Goal: Task Accomplishment & Management: Manage account settings

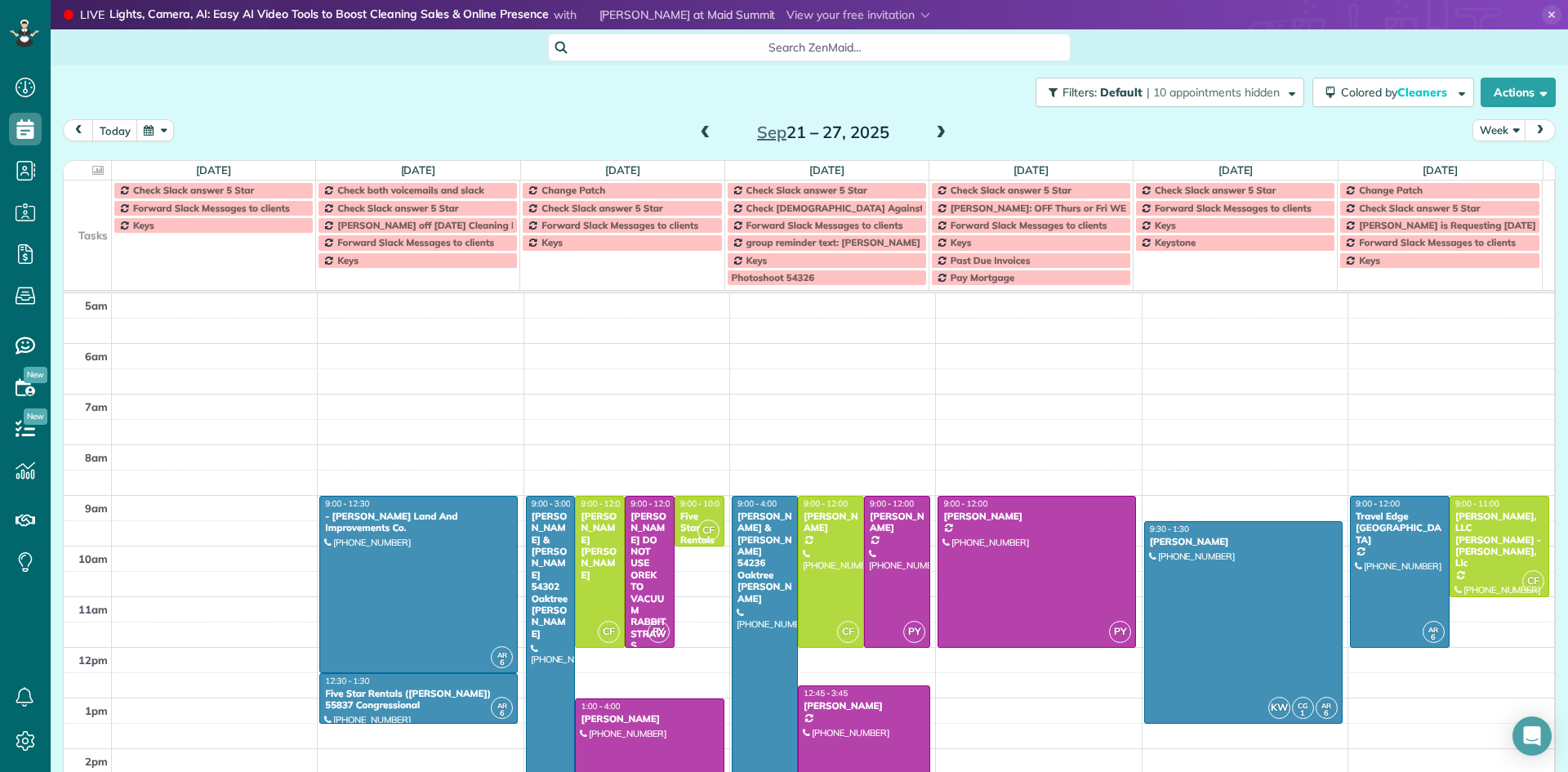
scroll to position [102, 0]
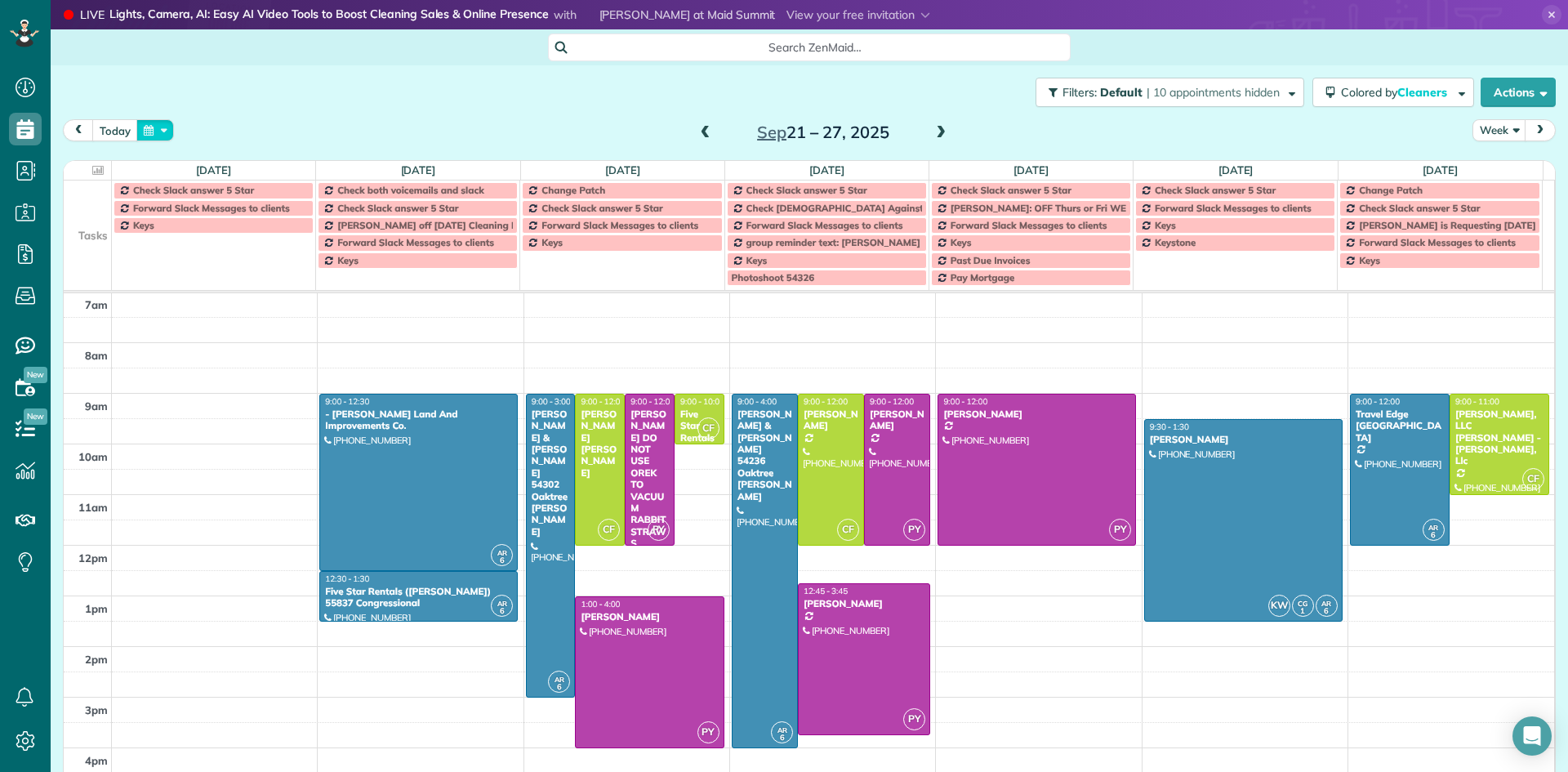
click at [148, 129] on button "button" at bounding box center [155, 130] width 38 height 22
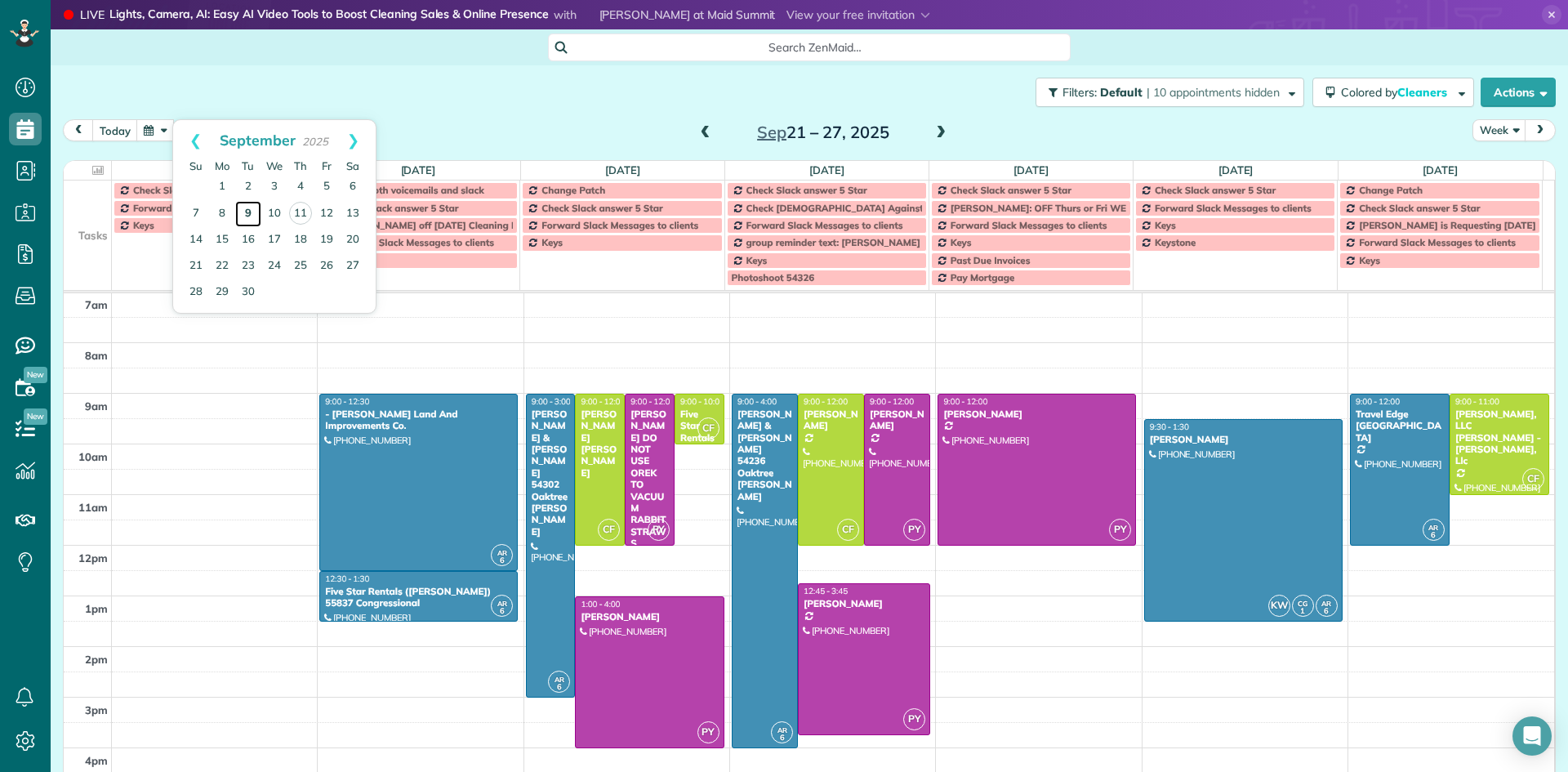
click at [248, 212] on link "9" at bounding box center [248, 214] width 26 height 26
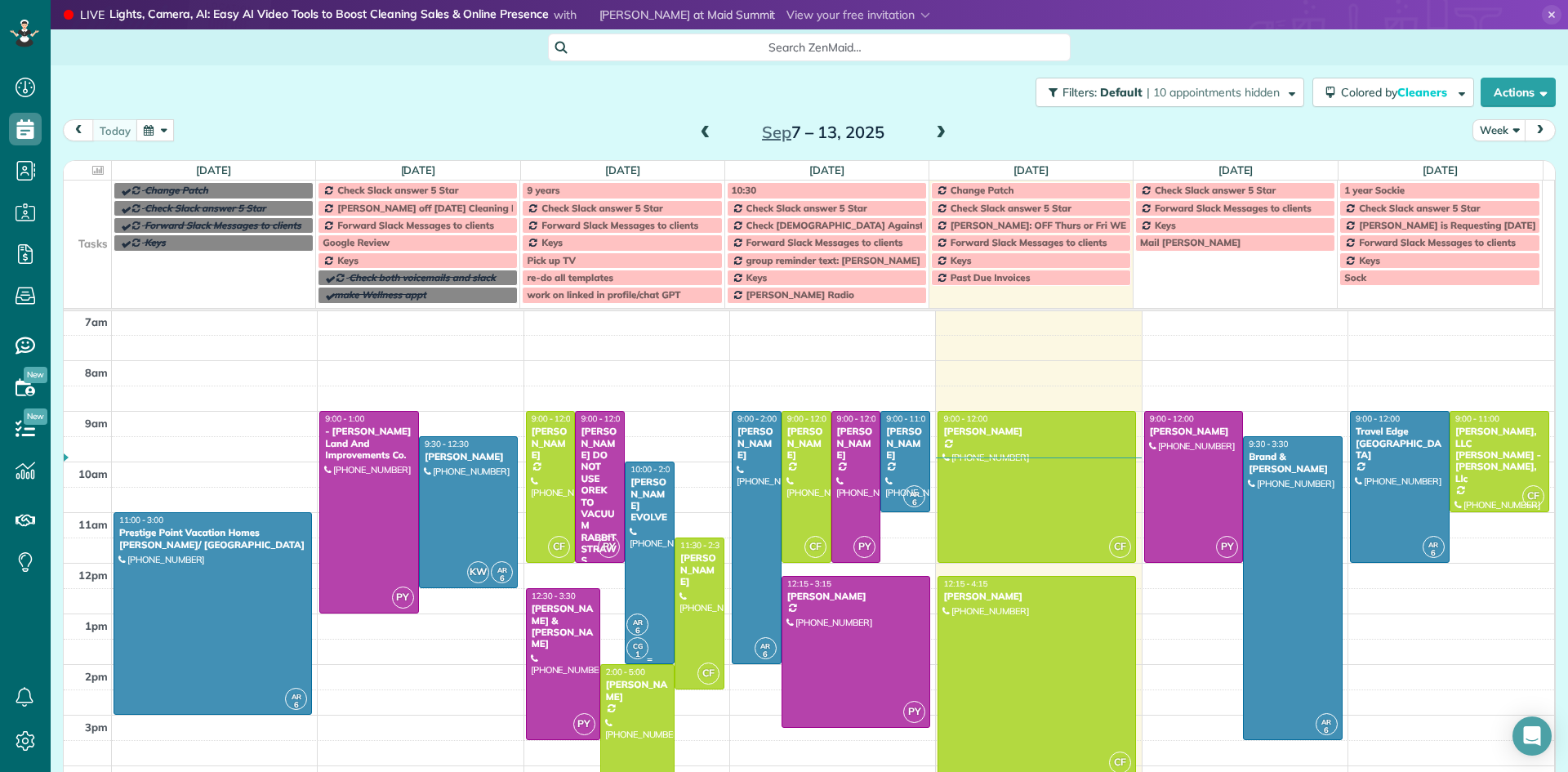
click at [632, 549] on div at bounding box center [650, 562] width 48 height 201
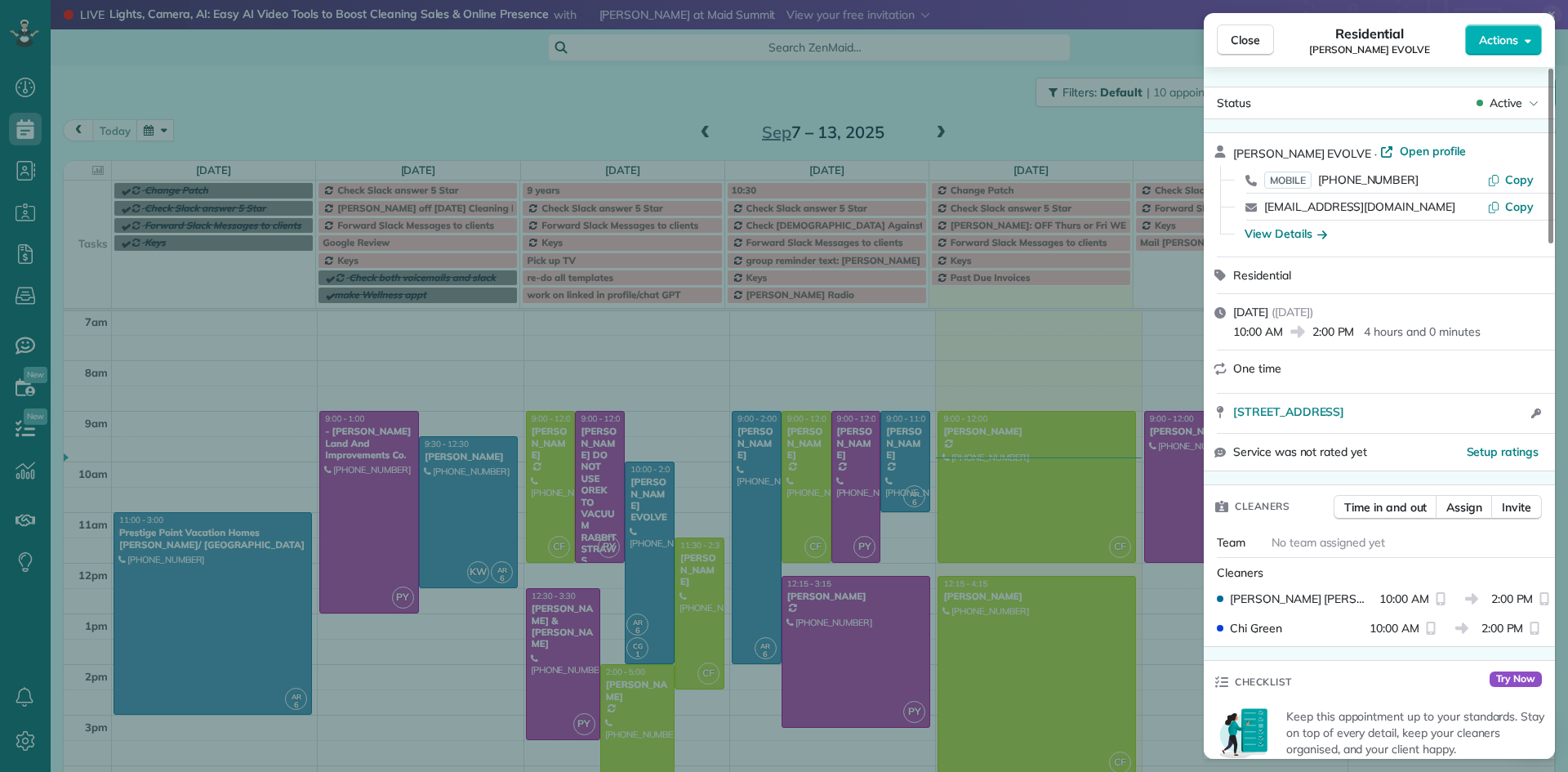
drag, startPoint x: 1553, startPoint y: 210, endPoint x: 1561, endPoint y: 173, distance: 37.9
click at [1553, 179] on div at bounding box center [1551, 156] width 5 height 175
click at [1400, 151] on span "Open profile" at bounding box center [1433, 151] width 66 height 16
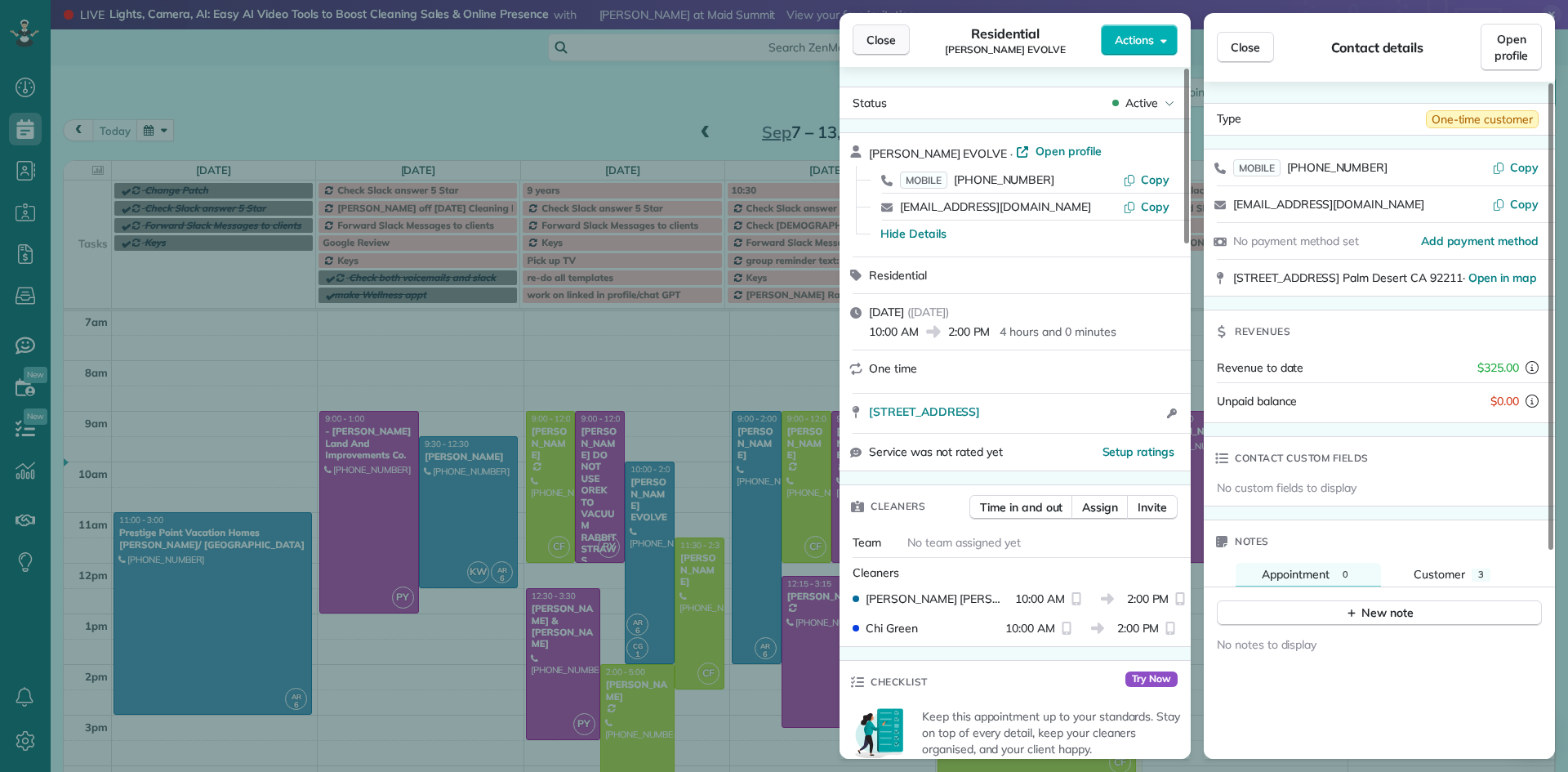
click at [880, 44] on span "Close" at bounding box center [881, 40] width 29 height 16
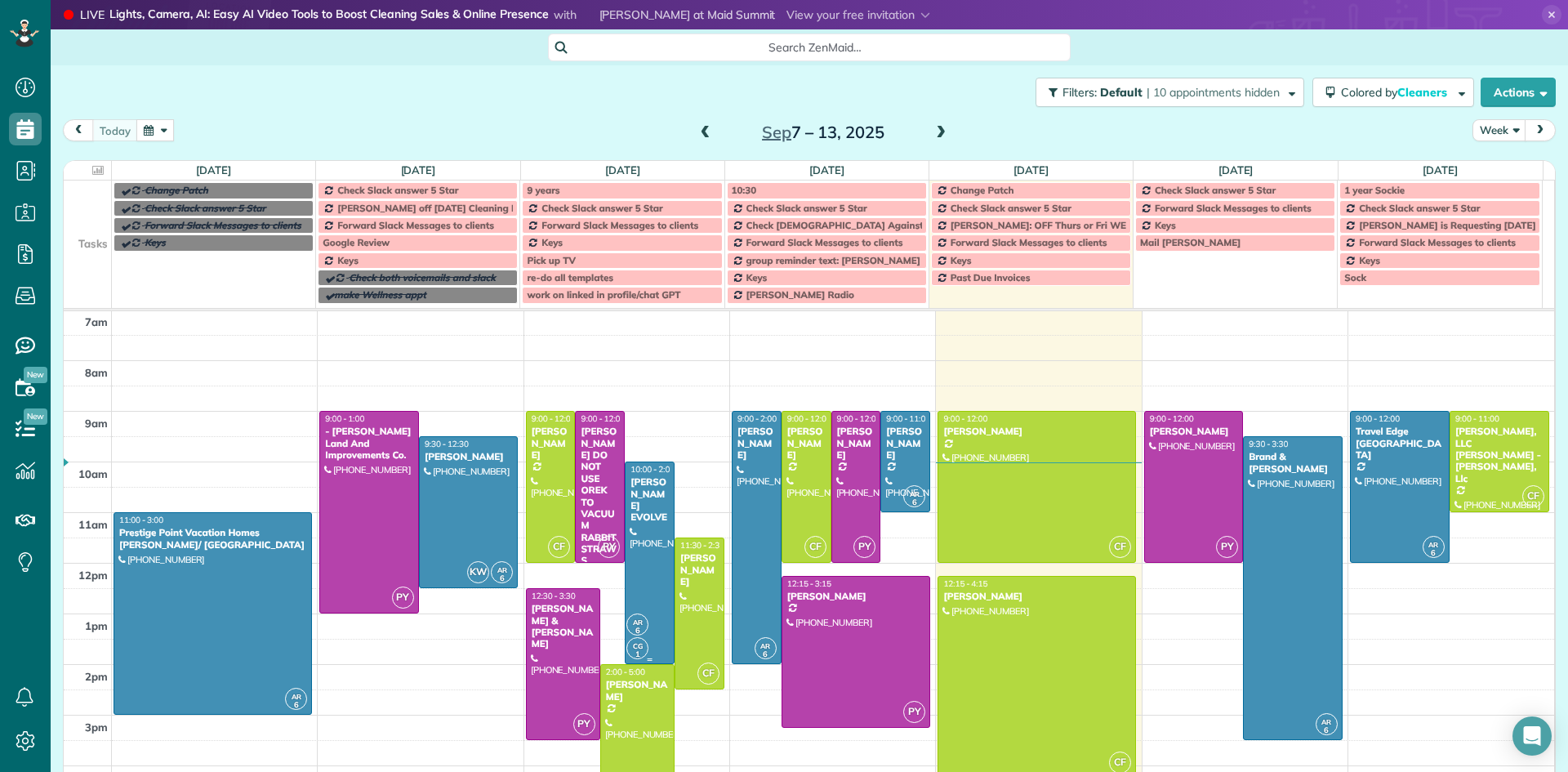
click at [637, 511] on div "[PERSON_NAME] EVOLVE" at bounding box center [649, 499] width 40 height 47
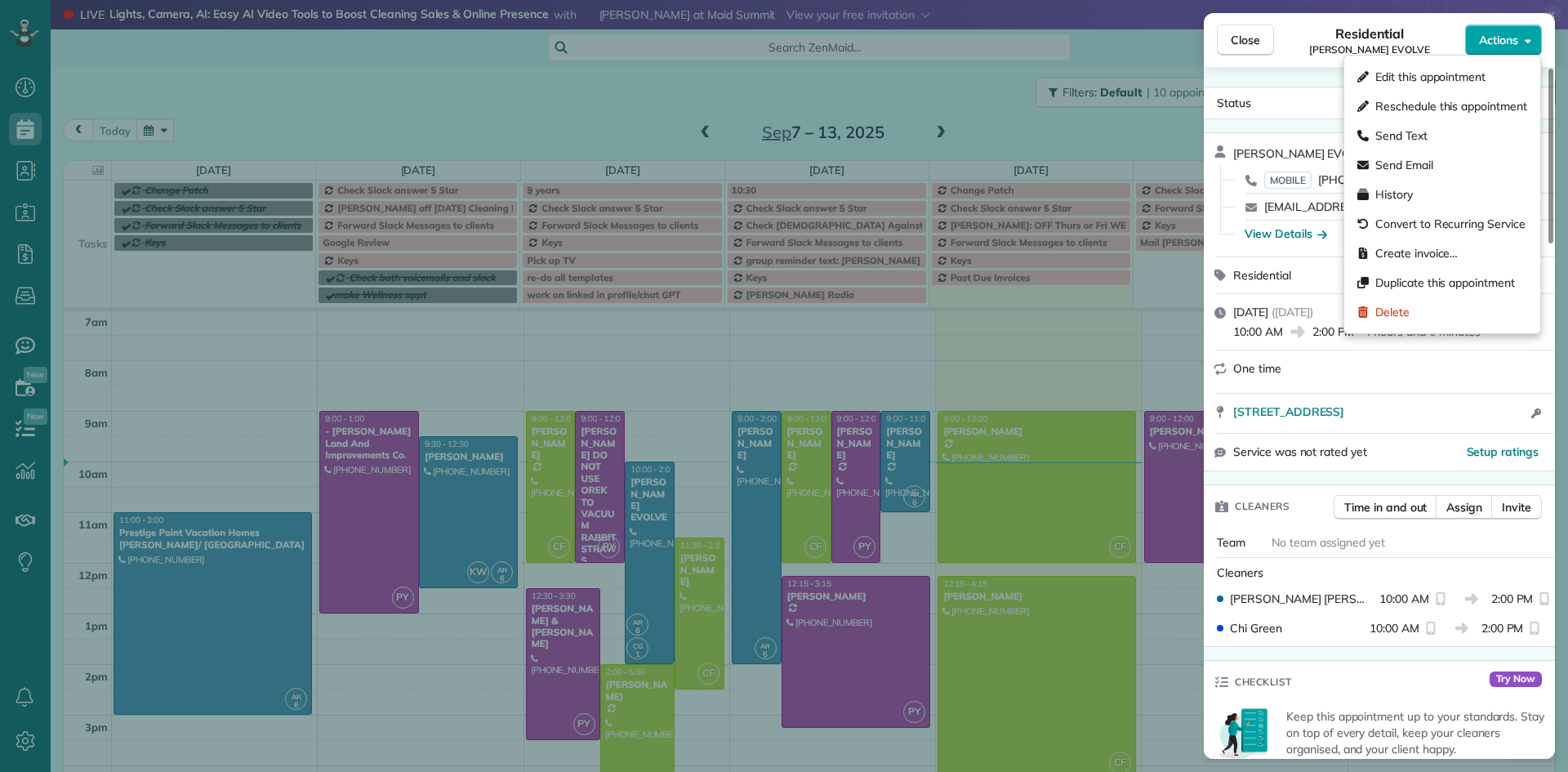
click at [1484, 41] on span "Actions" at bounding box center [1498, 40] width 39 height 16
click at [1449, 80] on span "Edit this appointment" at bounding box center [1431, 77] width 110 height 16
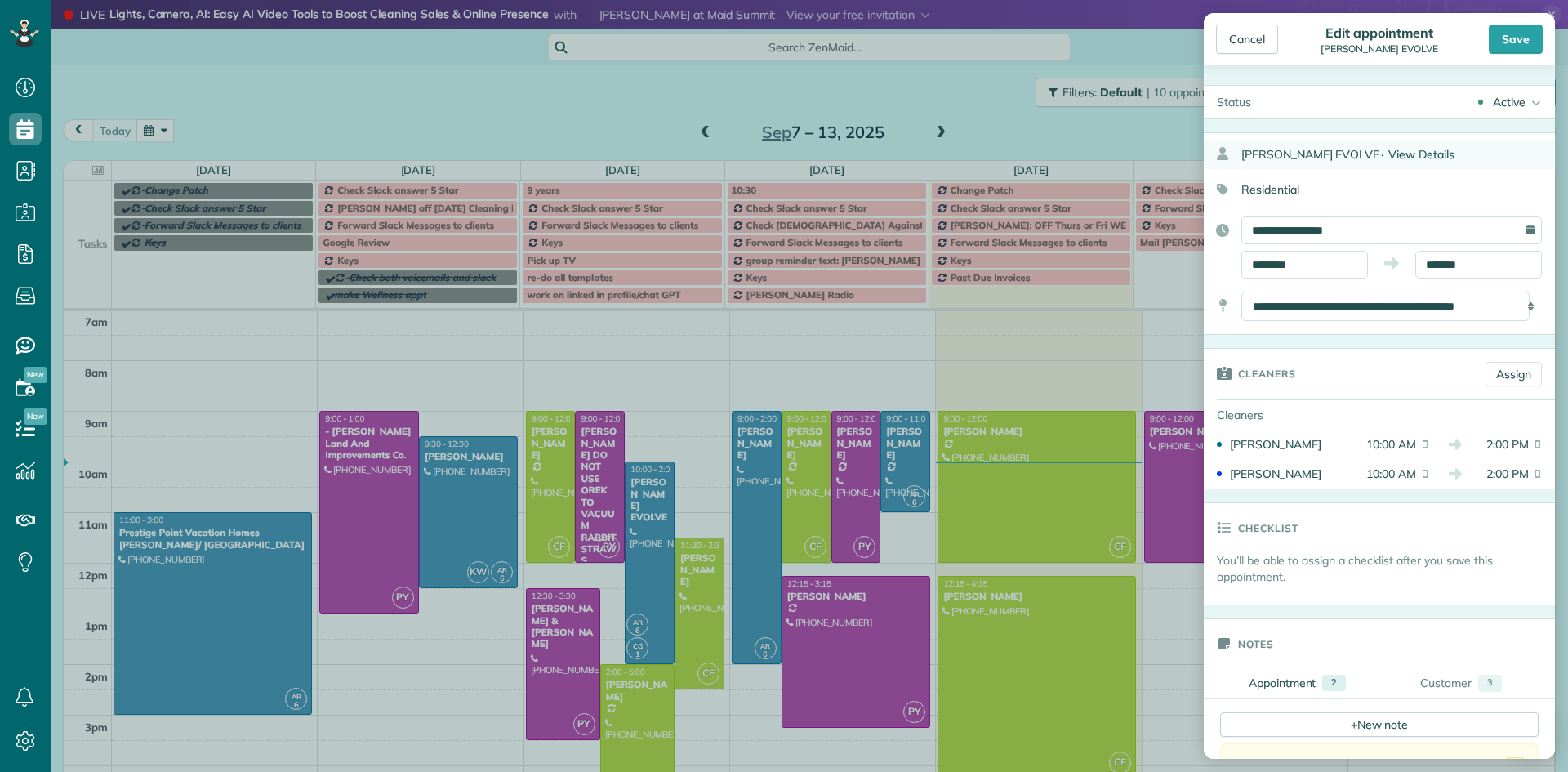
click at [1389, 155] on span "View Details" at bounding box center [1421, 154] width 66 height 15
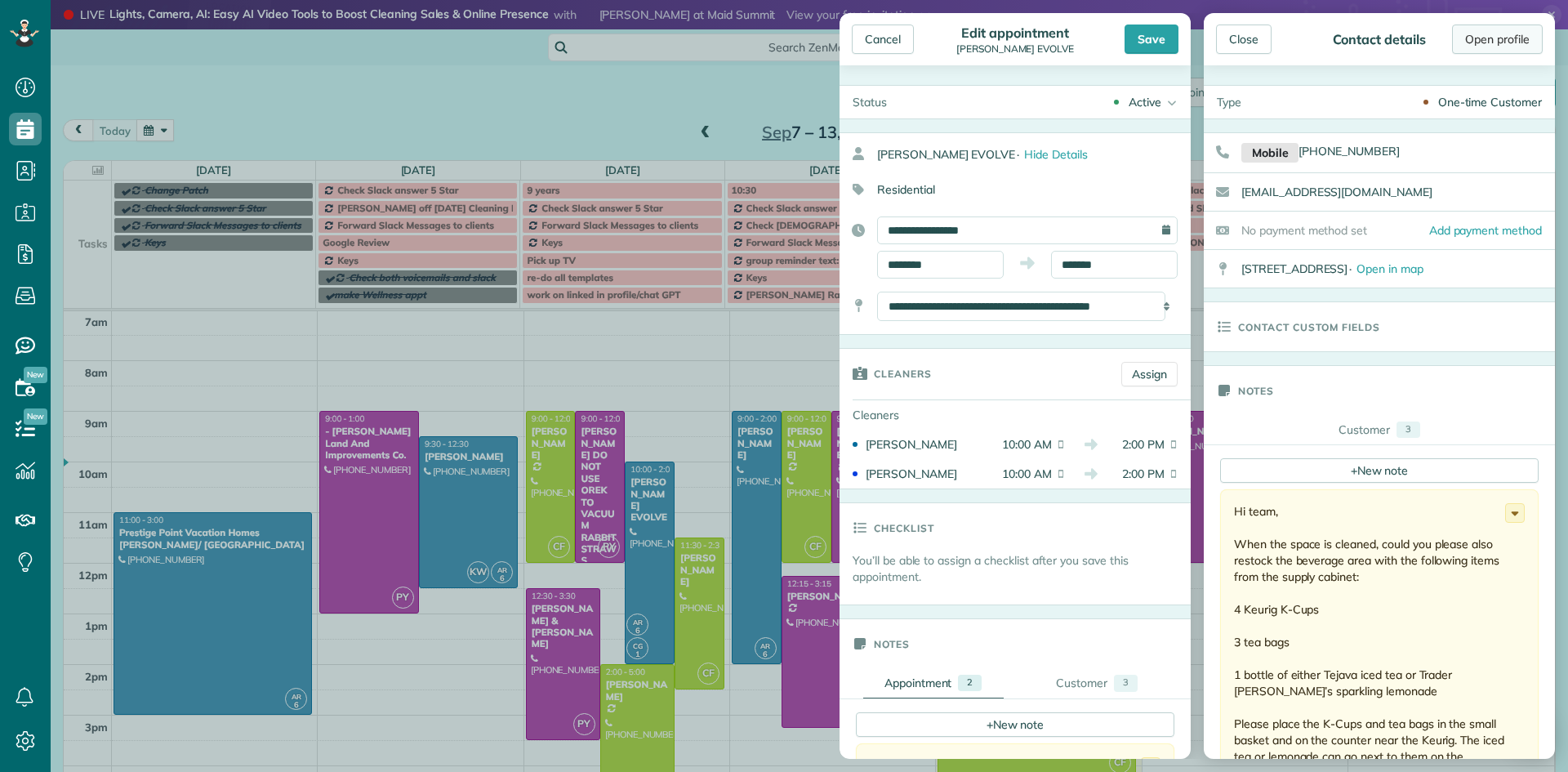
click at [1484, 47] on link "Open profile" at bounding box center [1497, 39] width 91 height 29
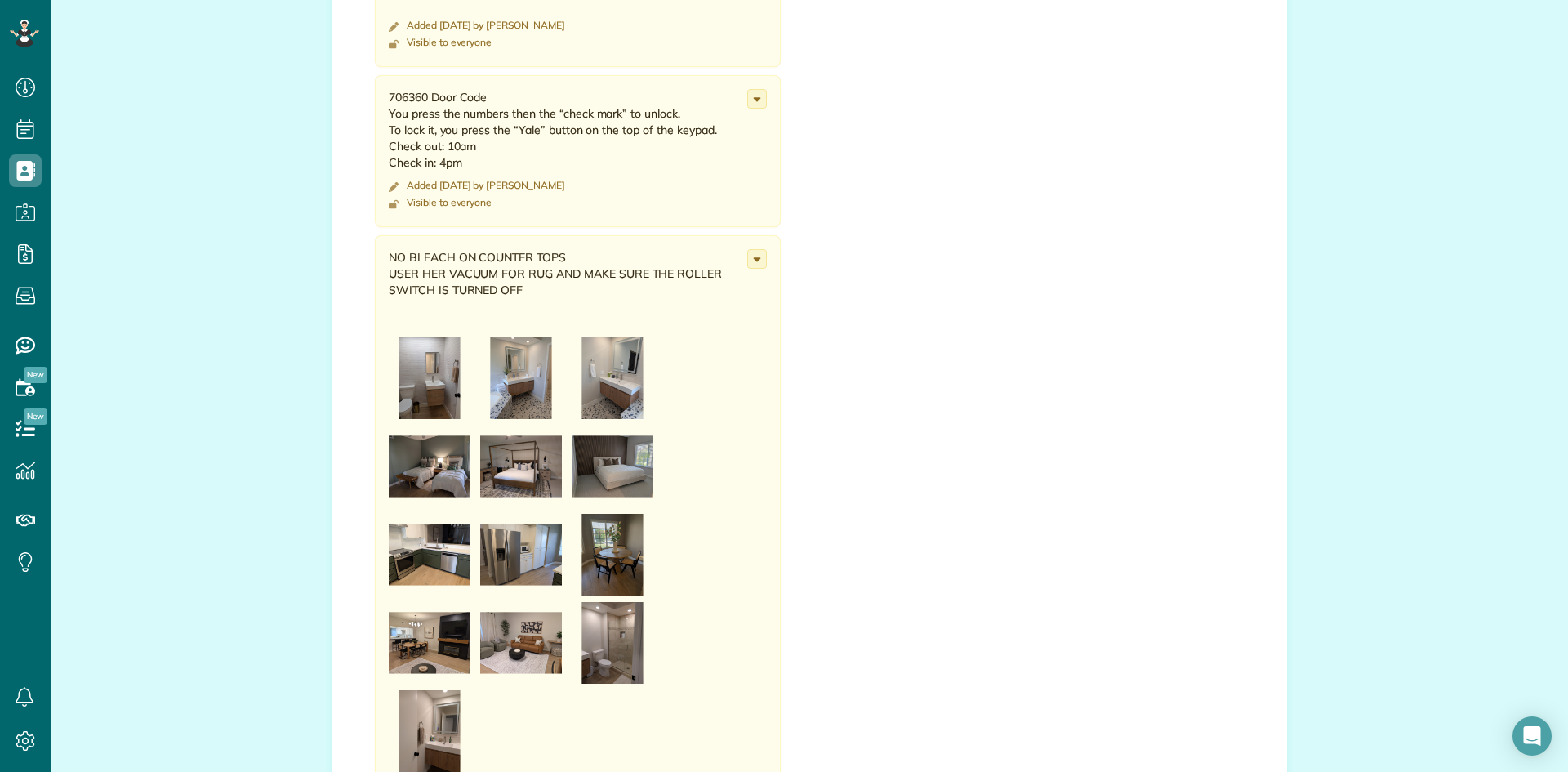
scroll to position [1077, 0]
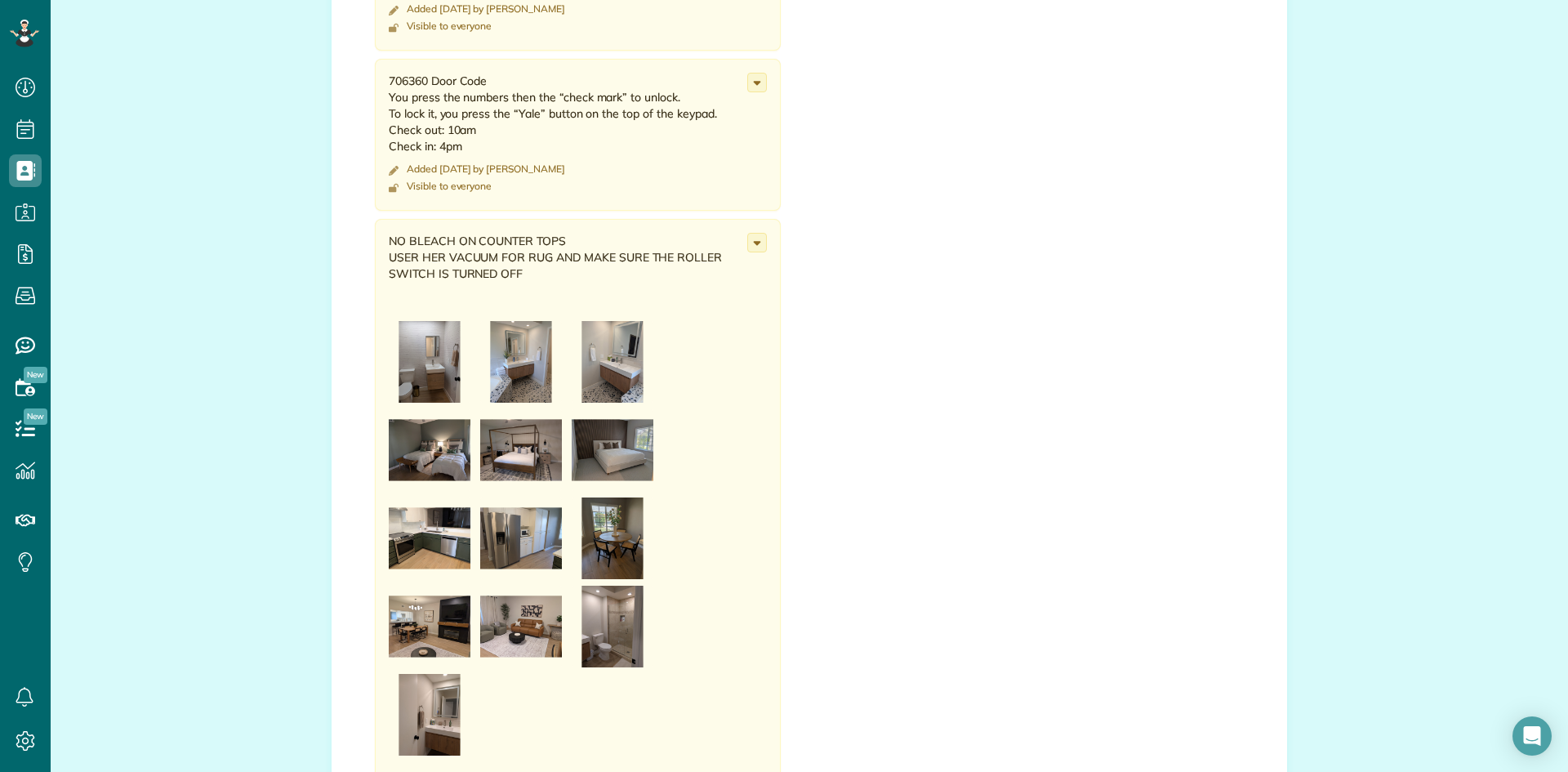
click at [453, 443] on img at bounding box center [429, 450] width 82 height 82
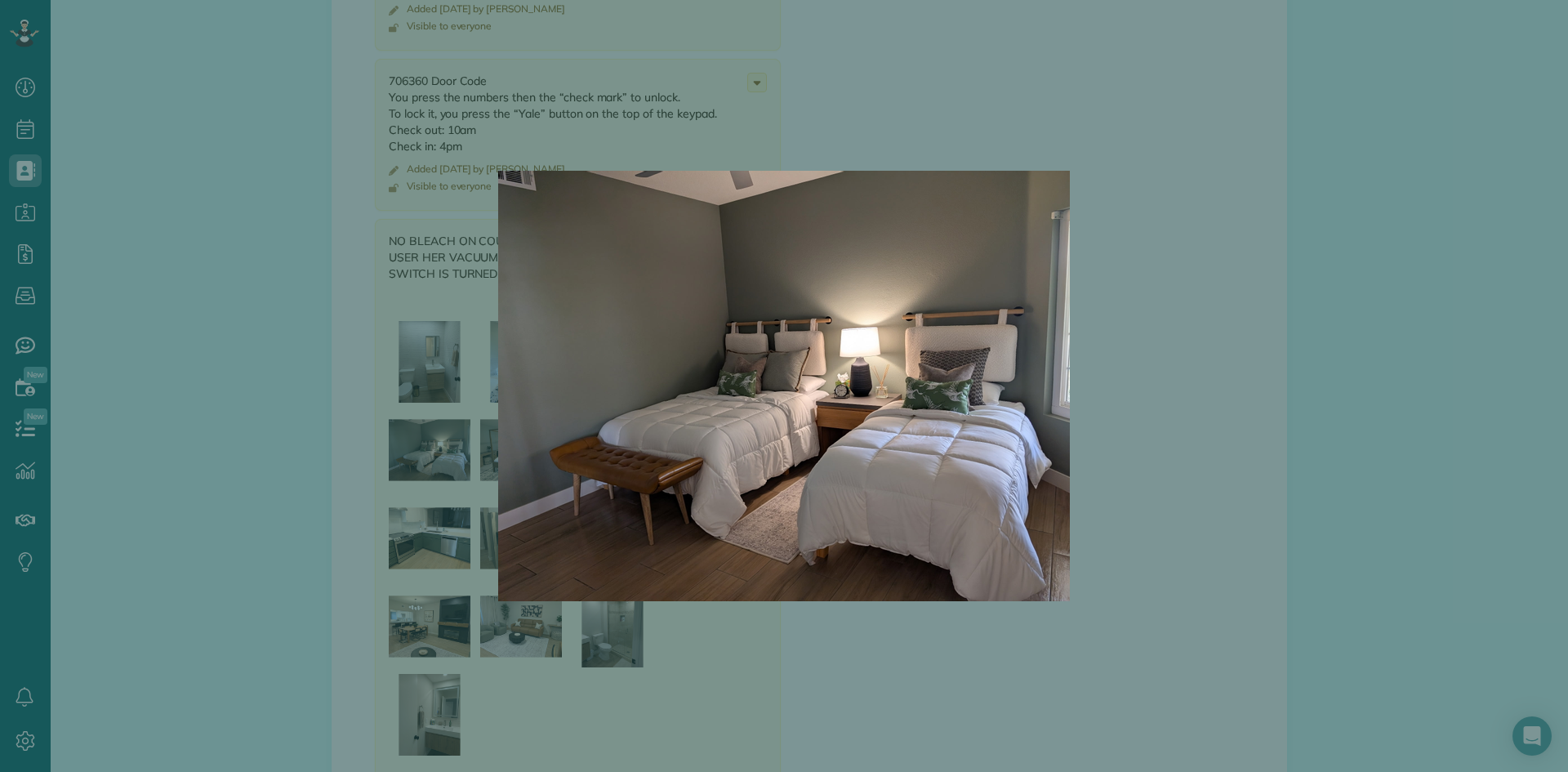
click at [453, 443] on div at bounding box center [784, 386] width 1568 height 772
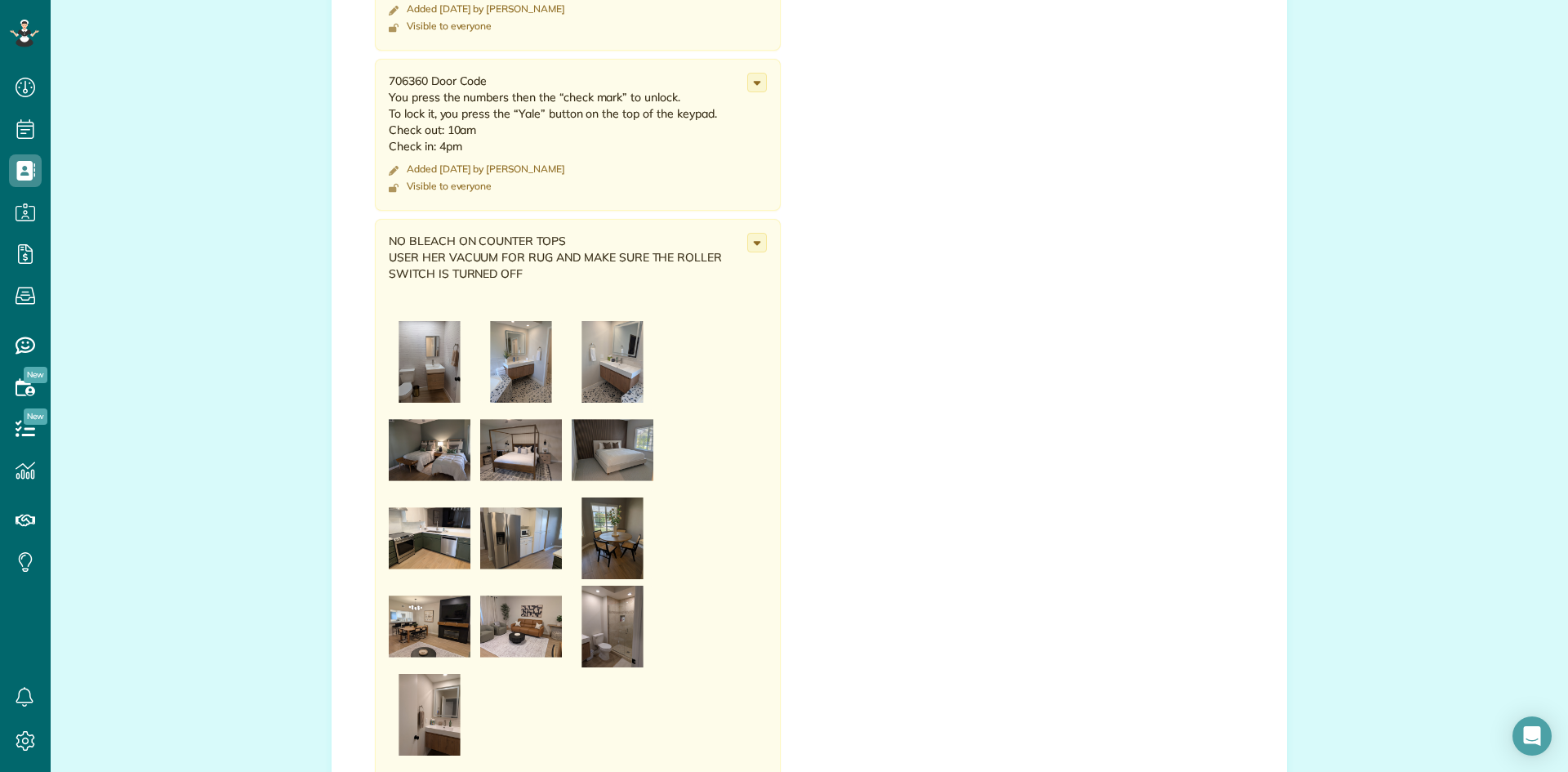
click at [511, 451] on img at bounding box center [521, 450] width 82 height 82
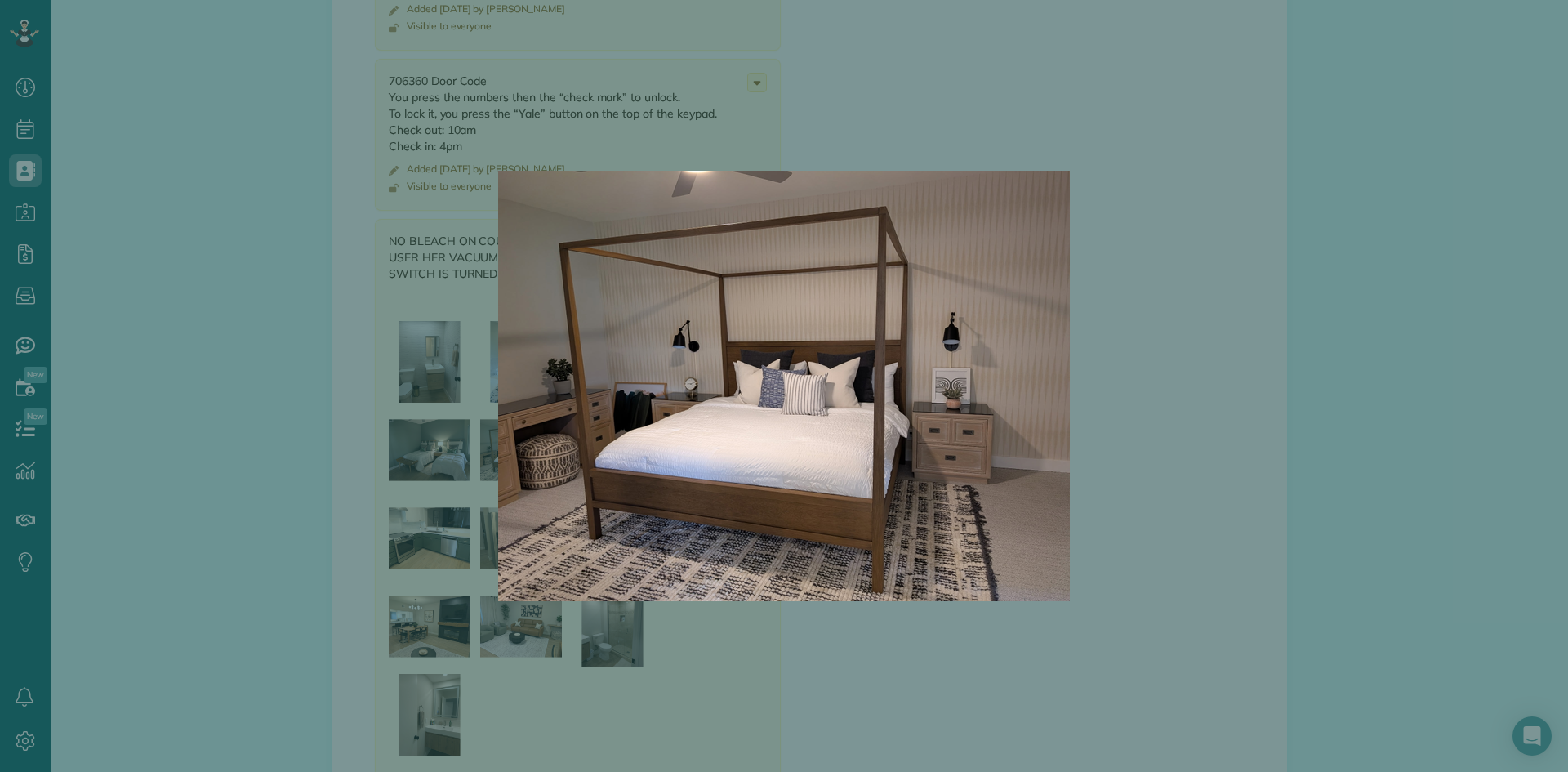
click at [511, 451] on img at bounding box center [784, 386] width 572 height 572
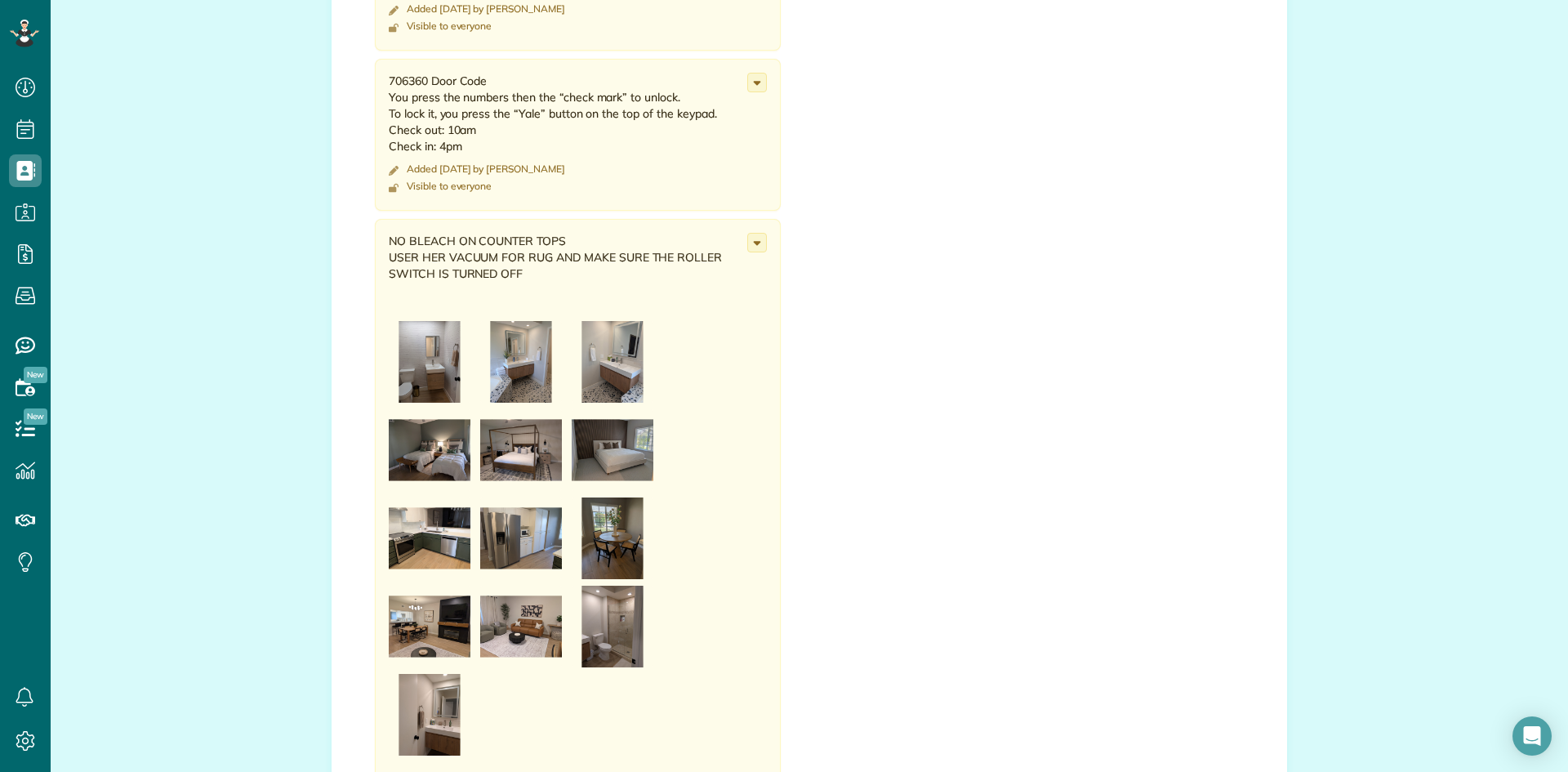
click at [607, 449] on img at bounding box center [612, 450] width 82 height 82
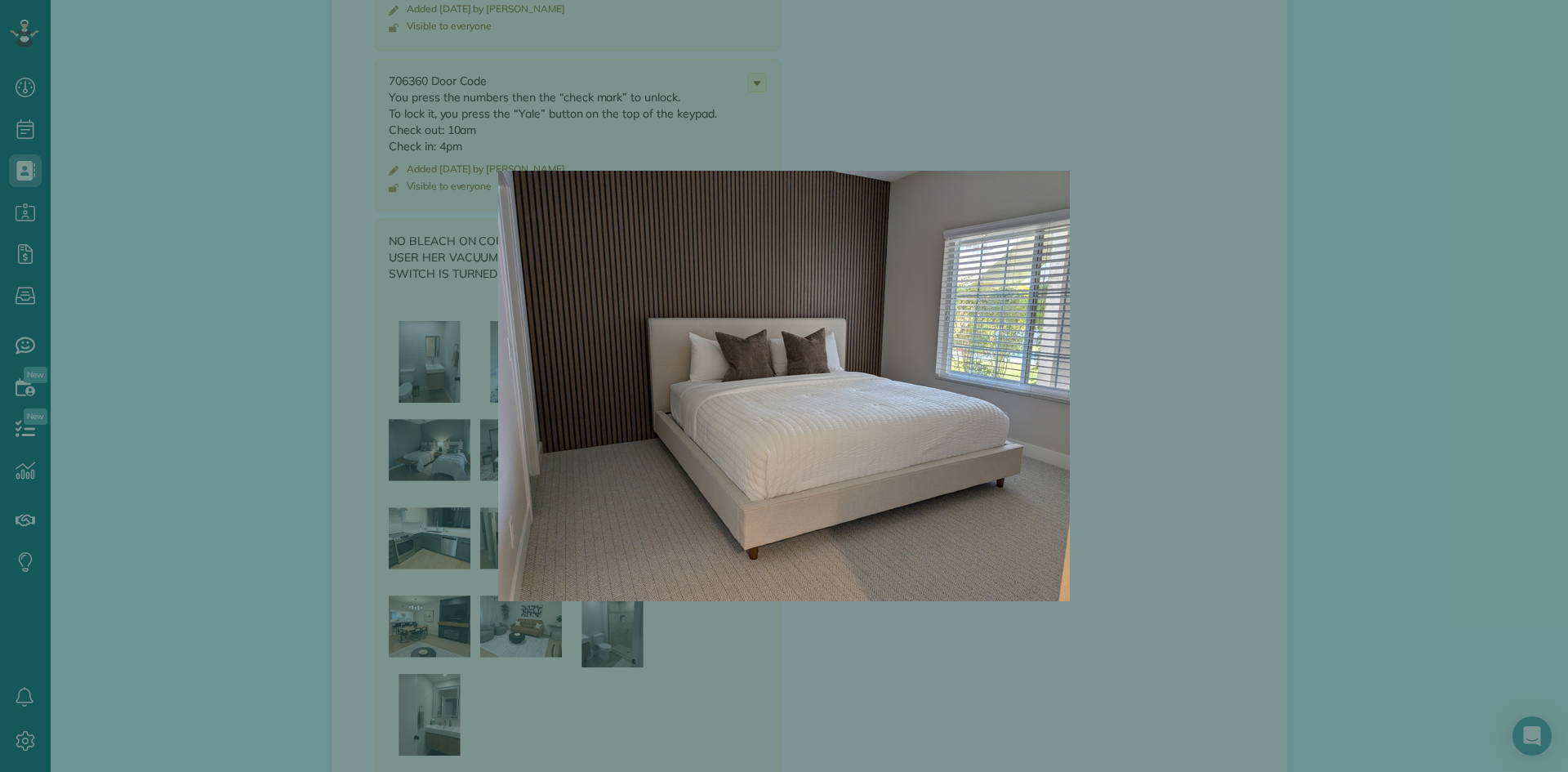
click at [607, 449] on img at bounding box center [784, 386] width 572 height 572
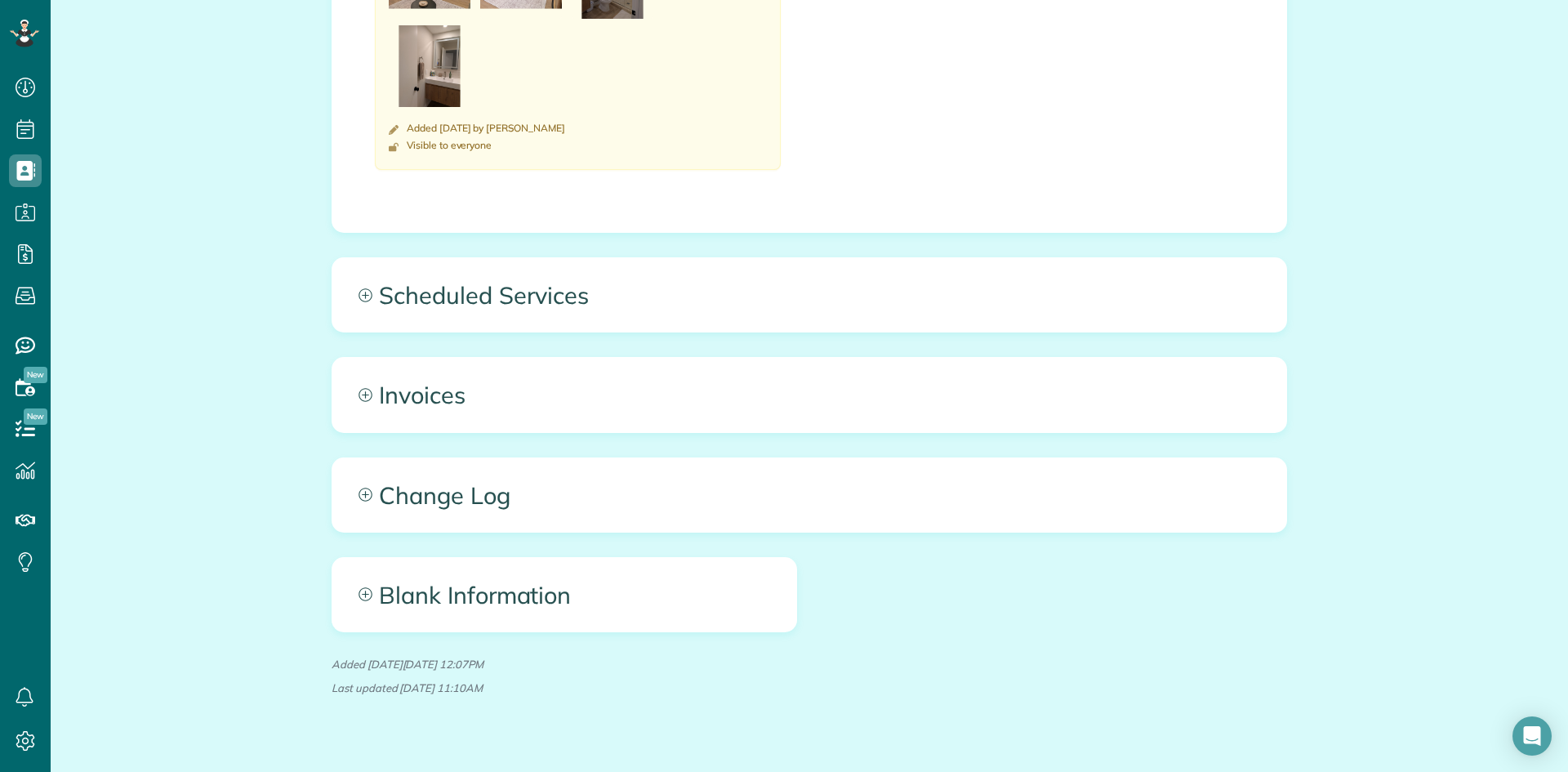
scroll to position [1756, 0]
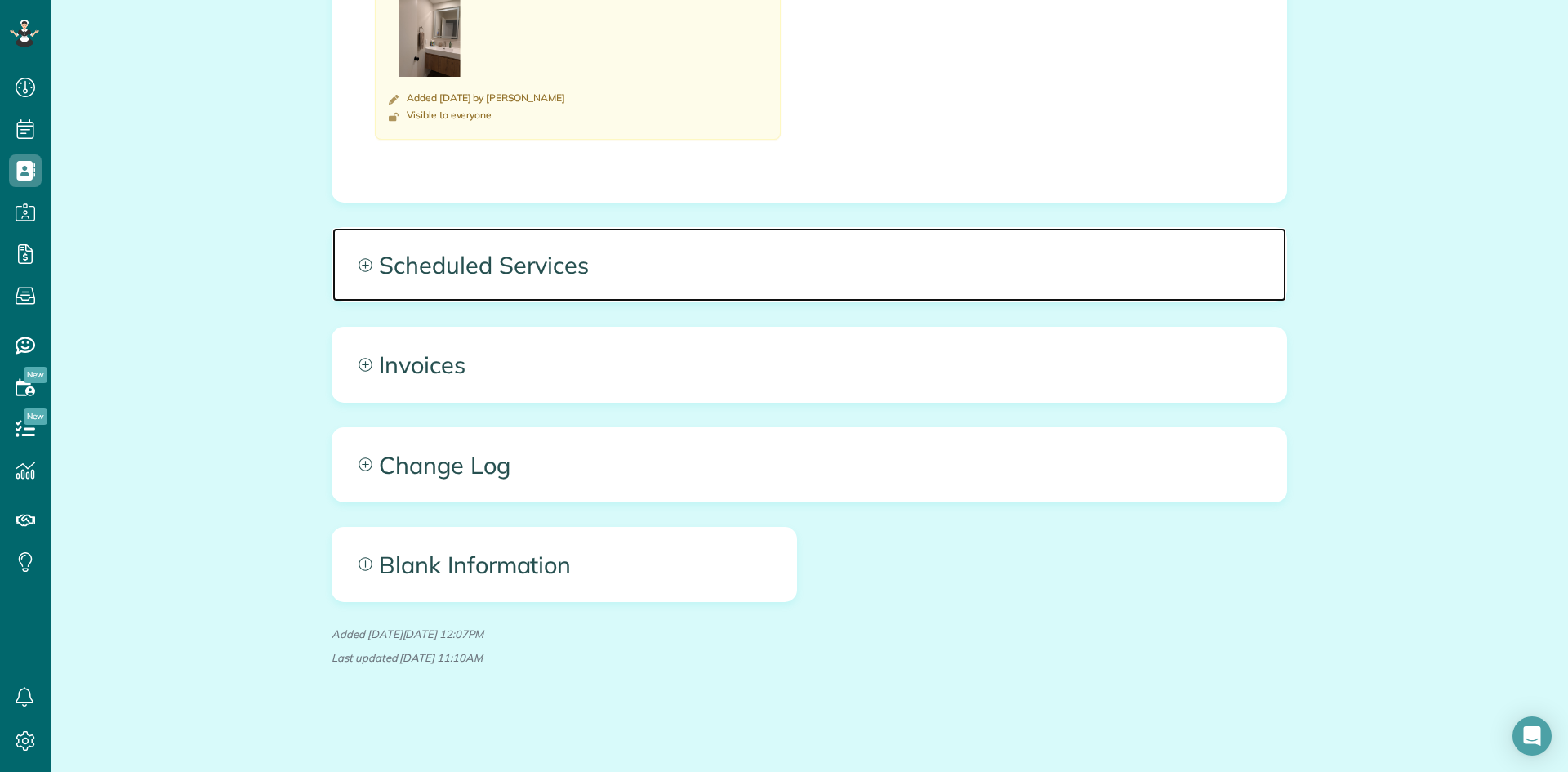
click at [363, 267] on icon at bounding box center [365, 265] width 14 height 14
